Goal: Information Seeking & Learning: Learn about a topic

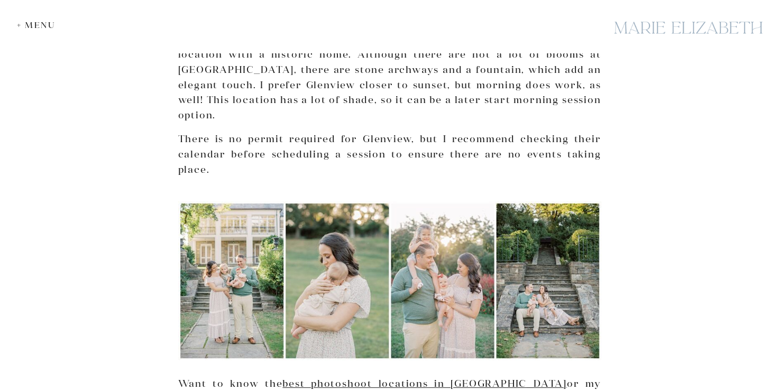
scroll to position [3694, 0]
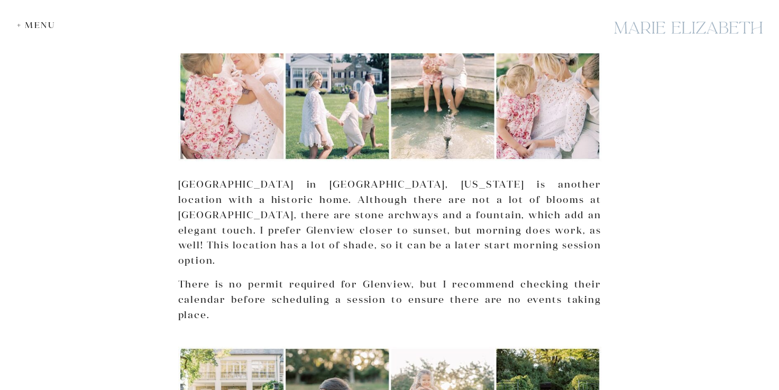
scroll to position [3589, 0]
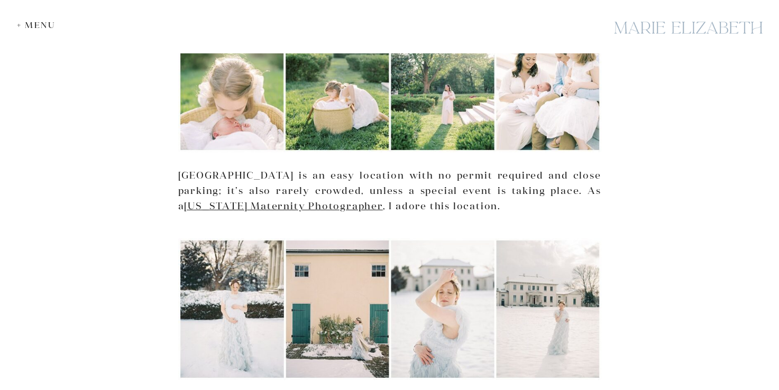
scroll to position [155, 0]
